Goal: Check status

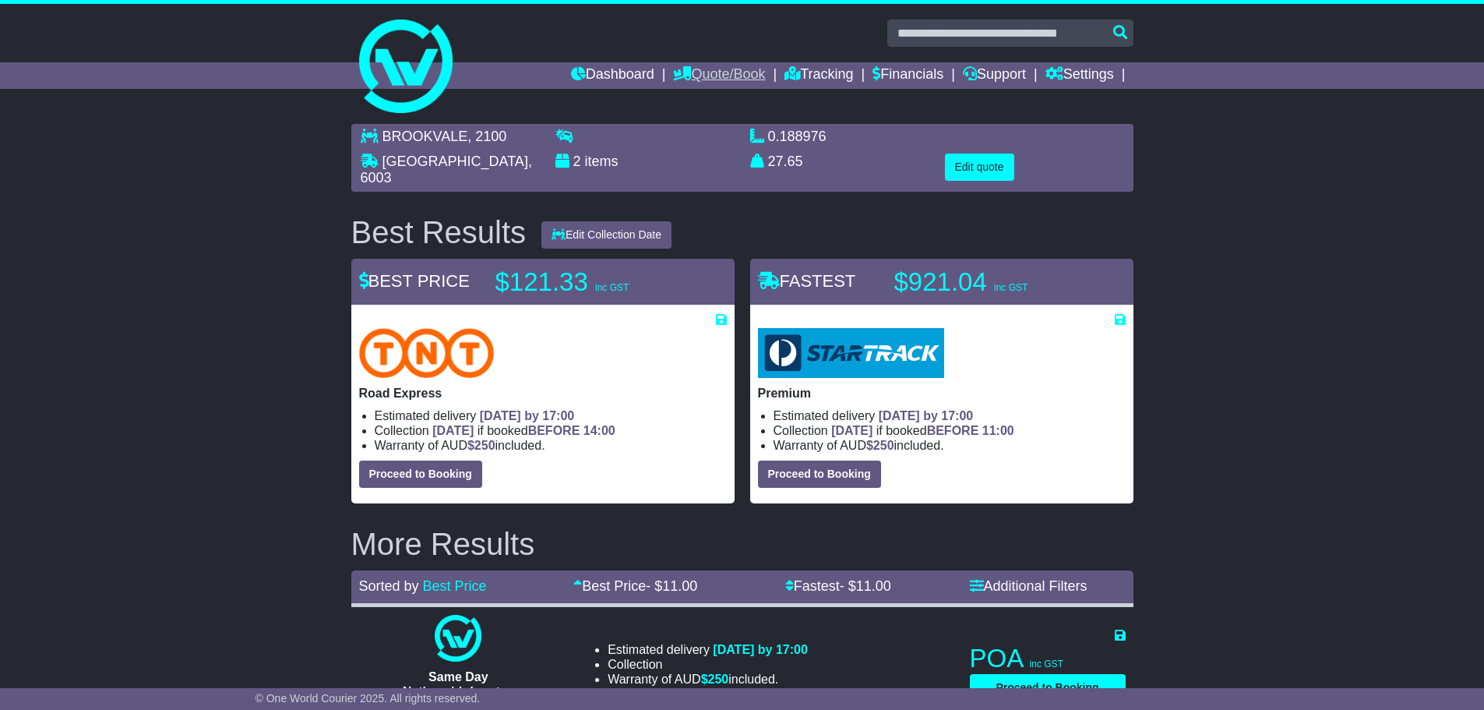
click at [719, 82] on link "Quote/Book" at bounding box center [719, 75] width 92 height 26
click at [605, 74] on link "Dashboard" at bounding box center [612, 75] width 83 height 26
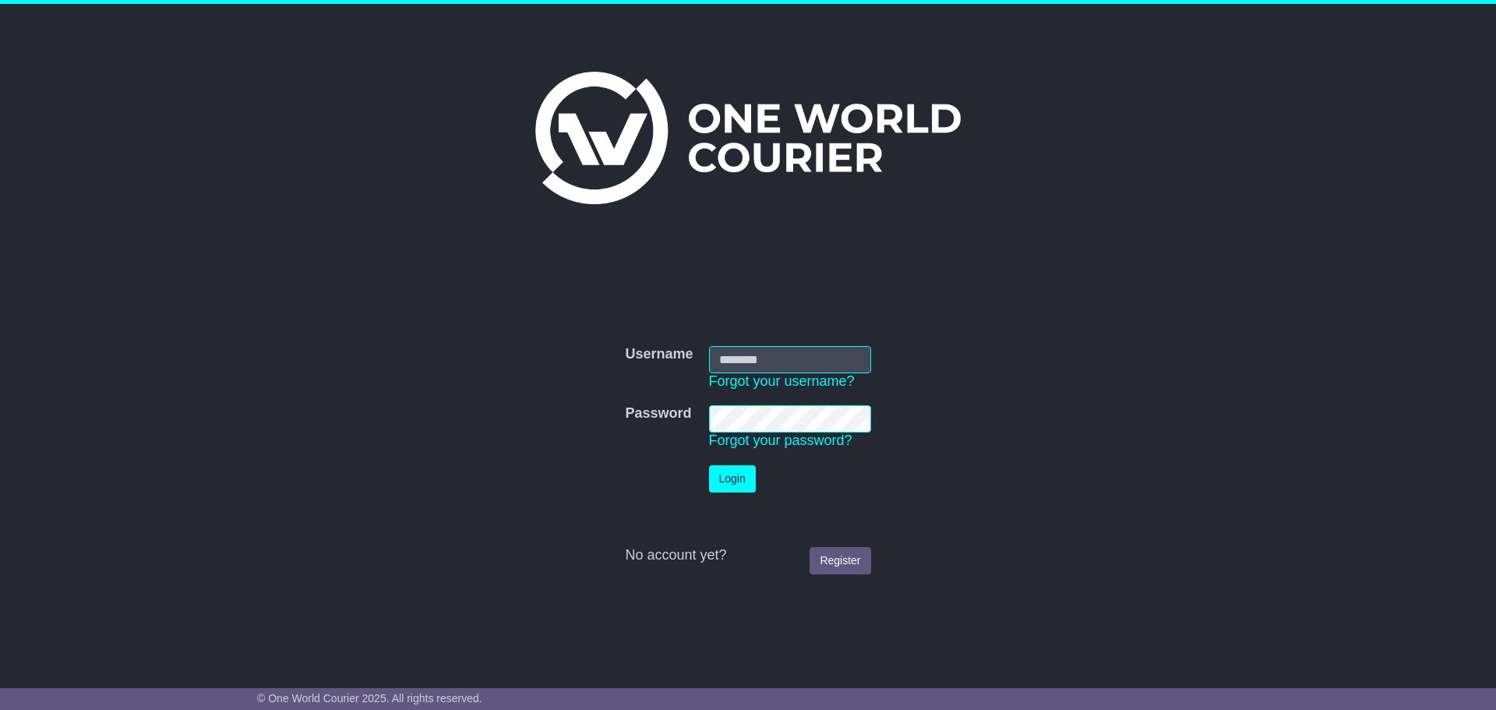
type input "**********"
click at [727, 472] on button "Login" at bounding box center [732, 478] width 47 height 27
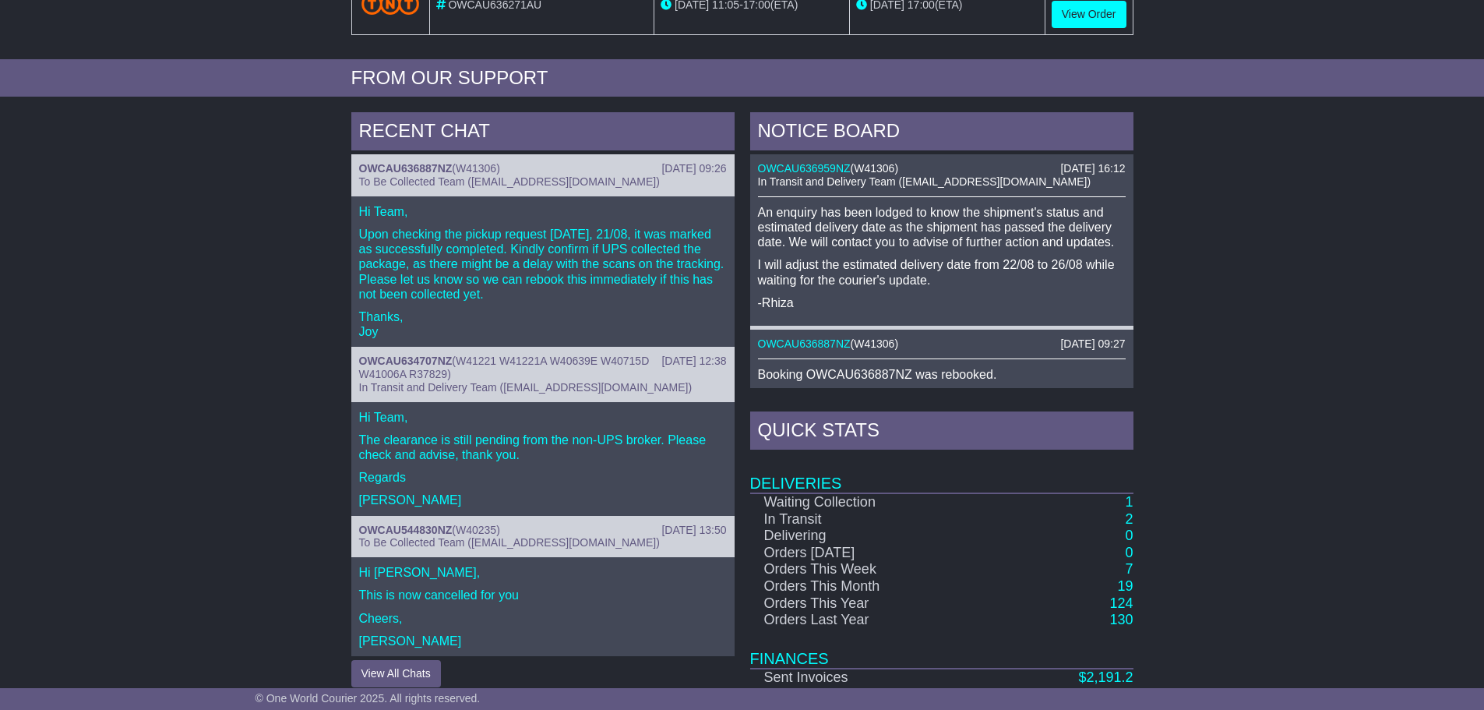
scroll to position [623, 0]
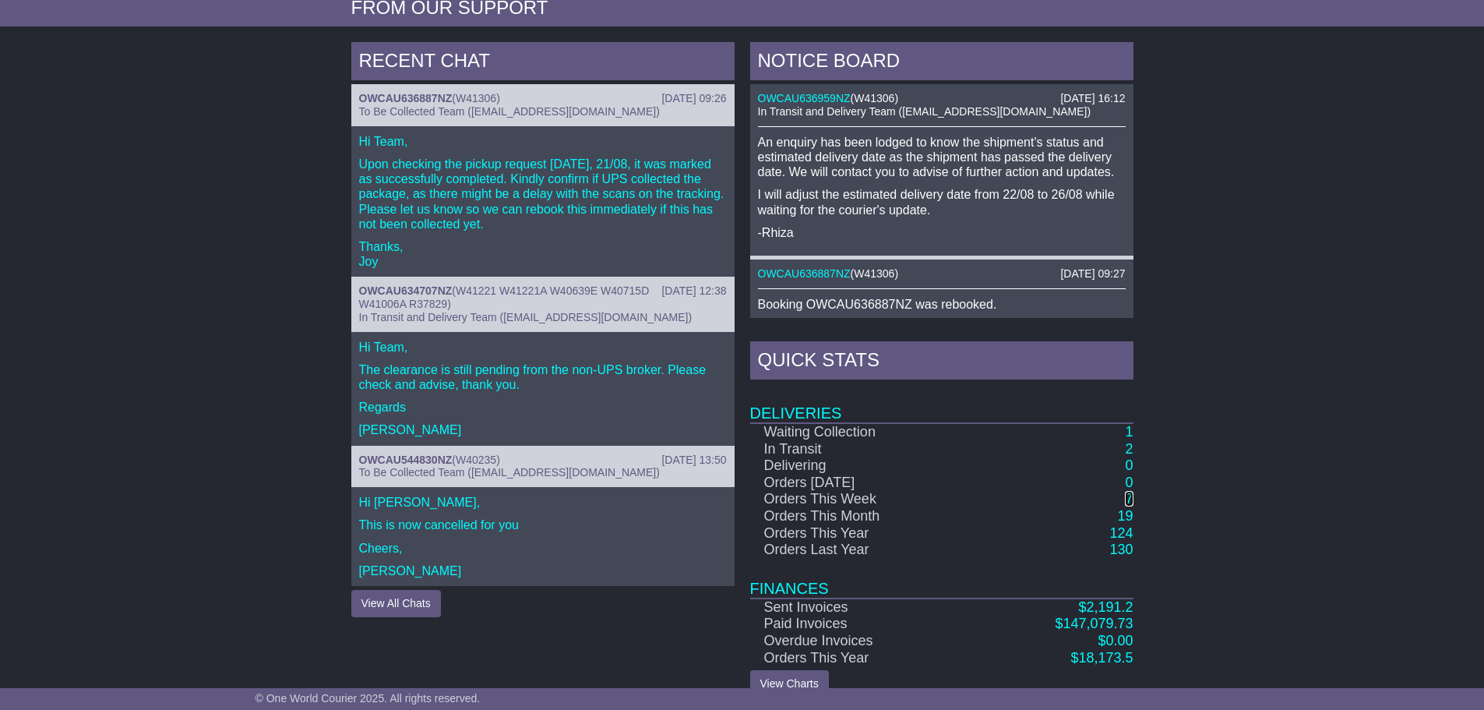
click at [1126, 494] on link "7" at bounding box center [1129, 499] width 8 height 16
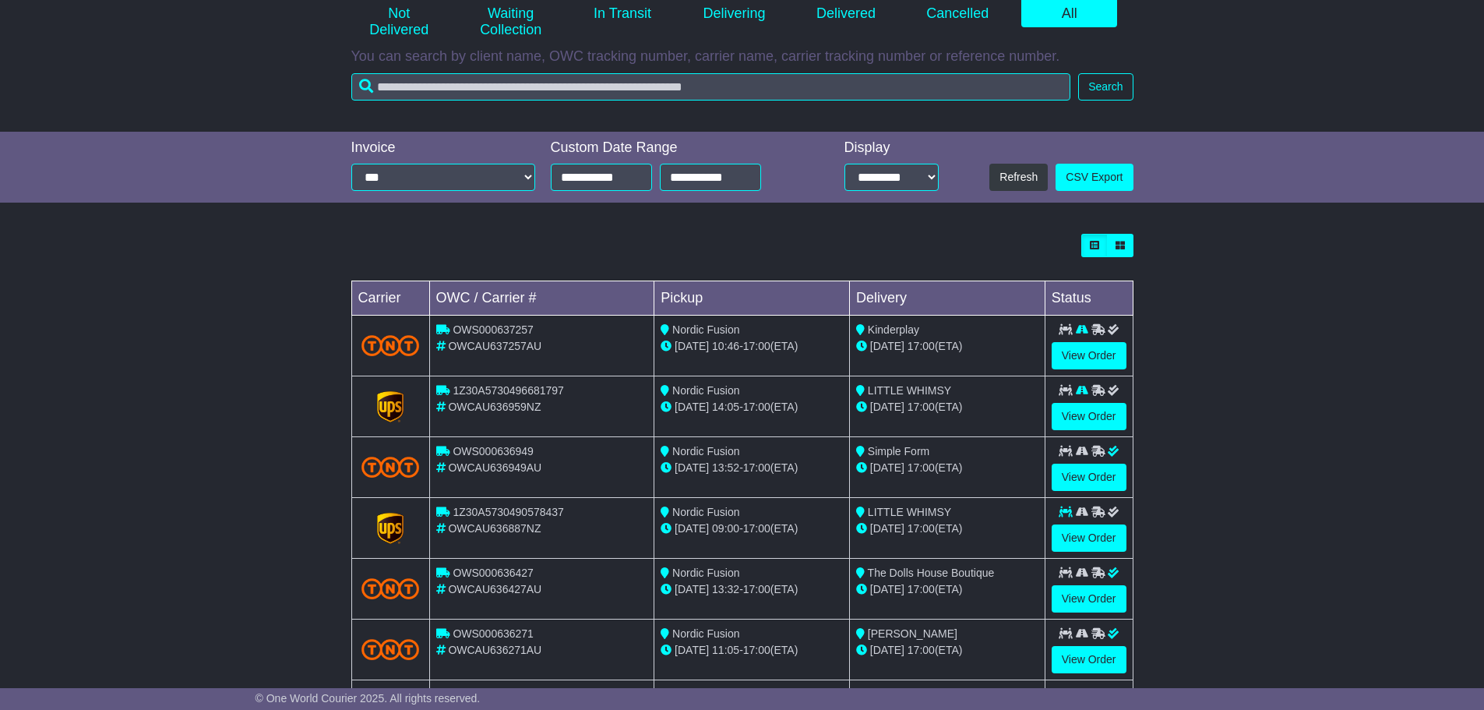
scroll to position [312, 0]
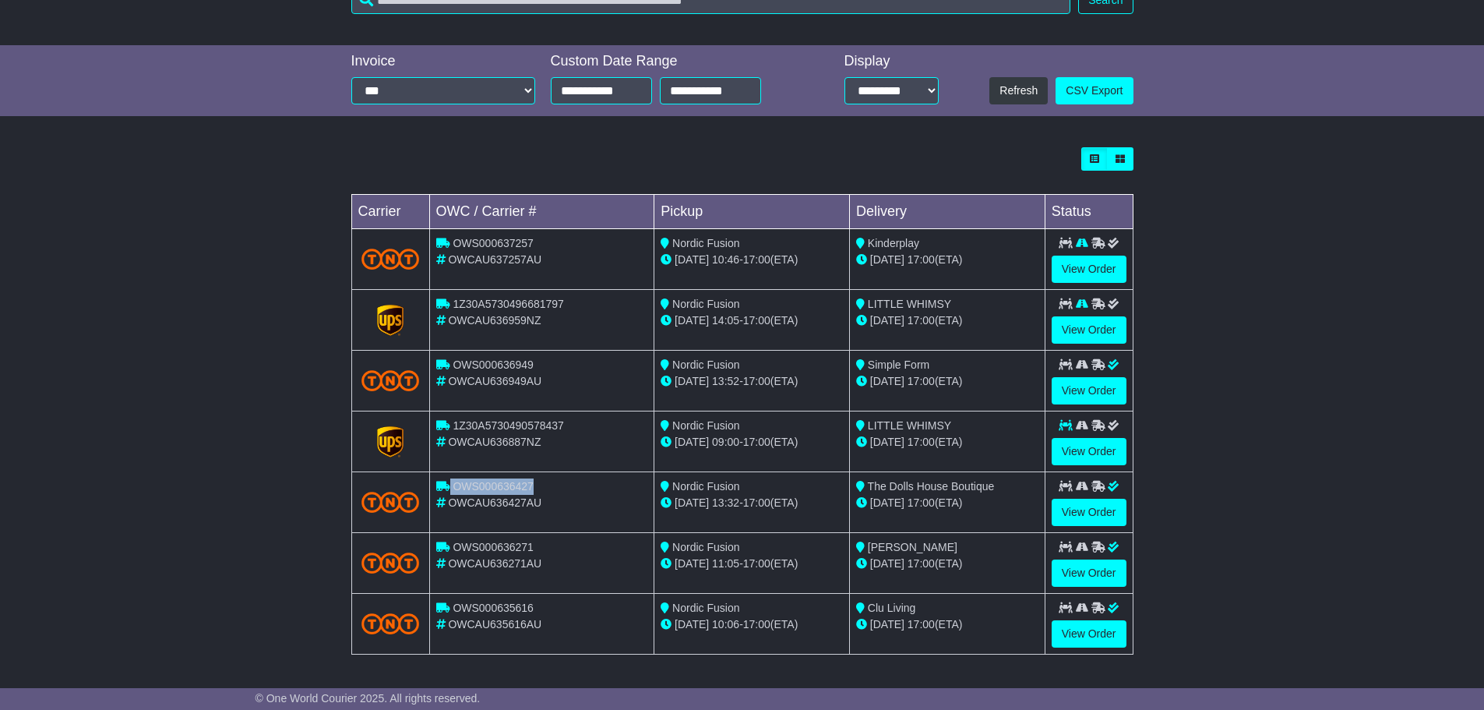
drag, startPoint x: 562, startPoint y: 483, endPoint x: 450, endPoint y: 494, distance: 111.9
click at [450, 494] on div "OWS000636427" at bounding box center [542, 486] width 212 height 16
copy div "OWS000636427"
drag, startPoint x: 547, startPoint y: 236, endPoint x: 452, endPoint y: 241, distance: 95.1
click at [452, 241] on div "OWS000637257" at bounding box center [542, 243] width 212 height 16
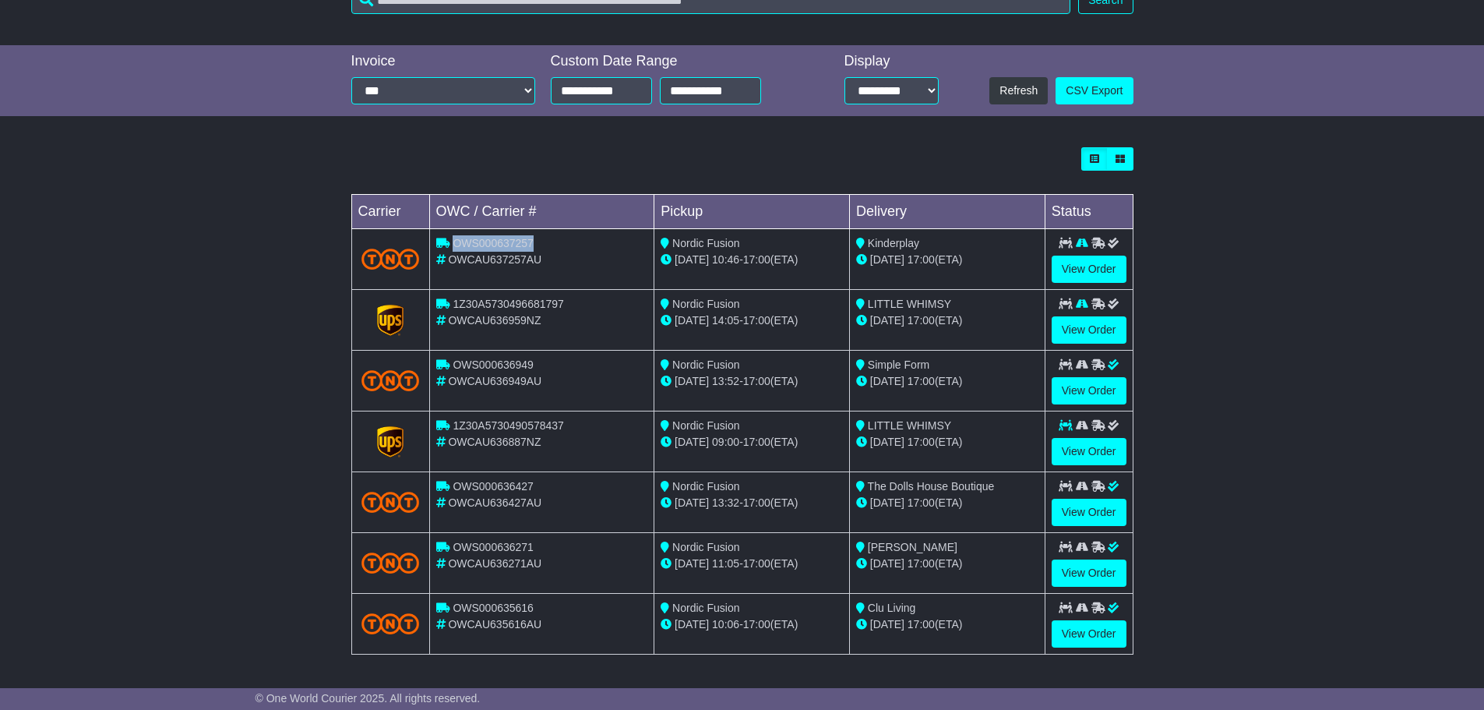
copy span "OWS000637257"
